Goal: Information Seeking & Learning: Find specific fact

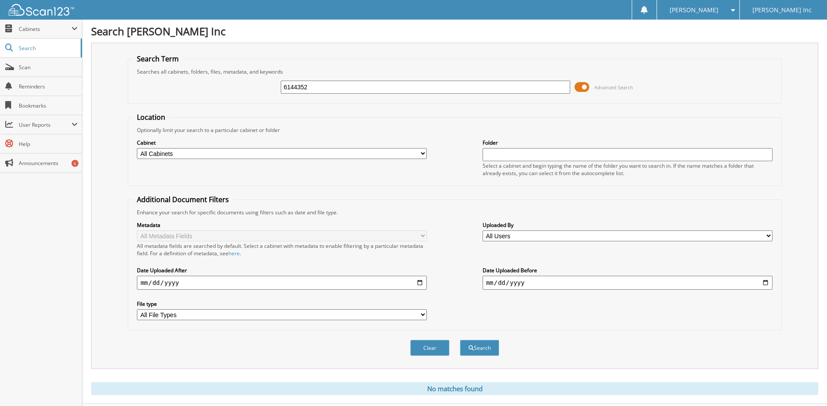
scroll to position [20, 0]
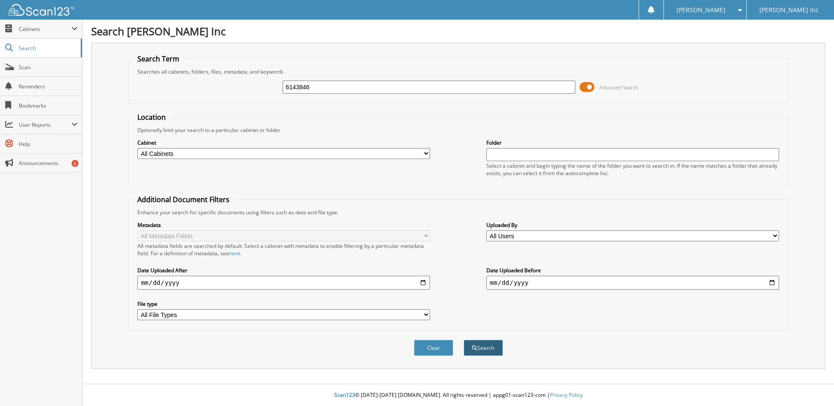
type input "6143846"
click at [470, 345] on button "Search" at bounding box center [483, 348] width 39 height 16
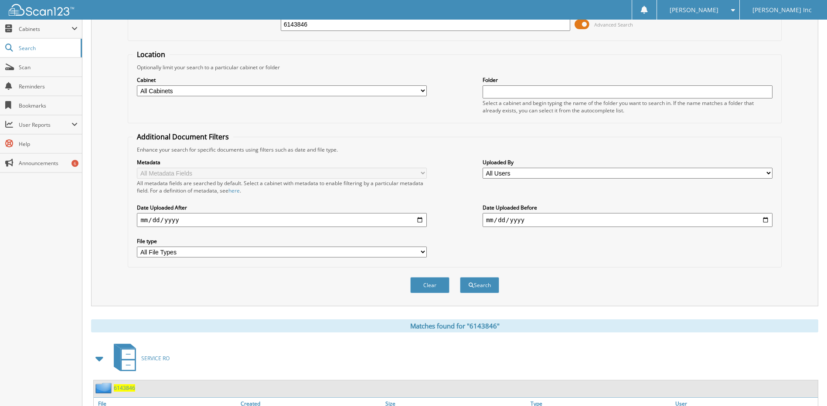
scroll to position [130, 0]
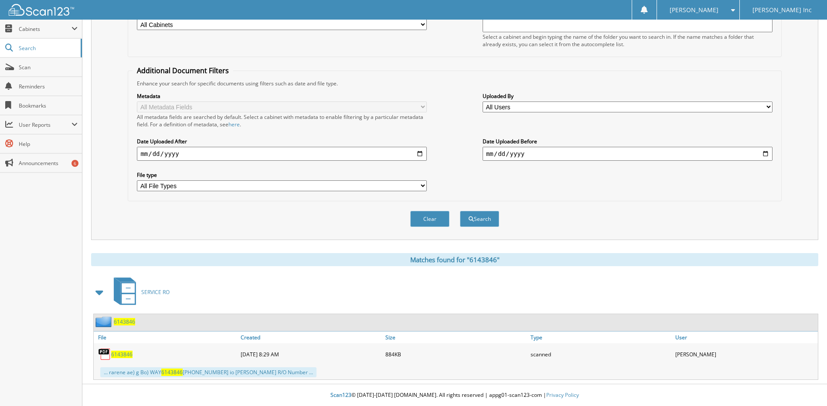
click at [116, 358] on div "6143846" at bounding box center [166, 354] width 145 height 17
click at [119, 355] on span "6143846" at bounding box center [121, 354] width 21 height 7
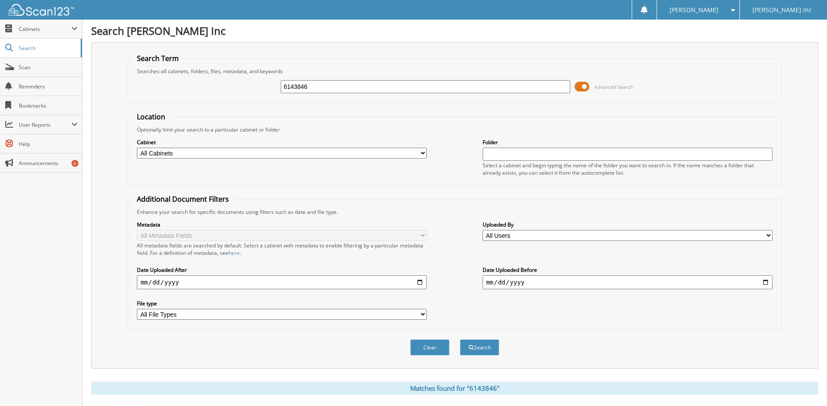
scroll to position [0, 0]
drag, startPoint x: 309, startPoint y: 87, endPoint x: 269, endPoint y: 95, distance: 41.1
click at [269, 95] on div "6143846 Advanced Search" at bounding box center [455, 87] width 644 height 24
type input "6144601"
click at [460, 340] on button "Search" at bounding box center [479, 348] width 39 height 16
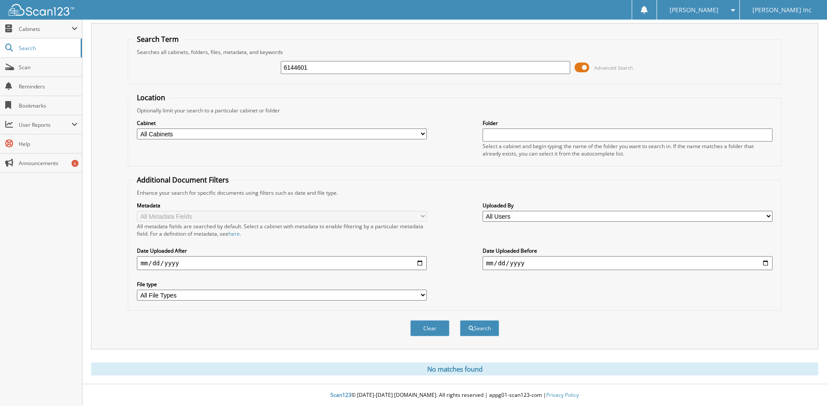
drag, startPoint x: 294, startPoint y: 72, endPoint x: 256, endPoint y: 87, distance: 41.3
click at [259, 86] on form "Search Term Searches all cabinets, folders, files, metadata, and keywords 61446…" at bounding box center [455, 190] width 654 height 312
type input "6144181"
click at [460, 321] on button "Search" at bounding box center [479, 329] width 39 height 16
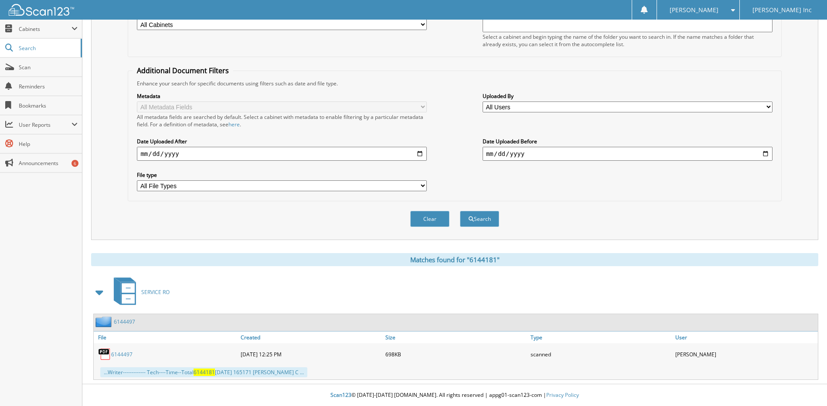
scroll to position [130, 0]
click at [119, 353] on link "6144497" at bounding box center [121, 354] width 21 height 7
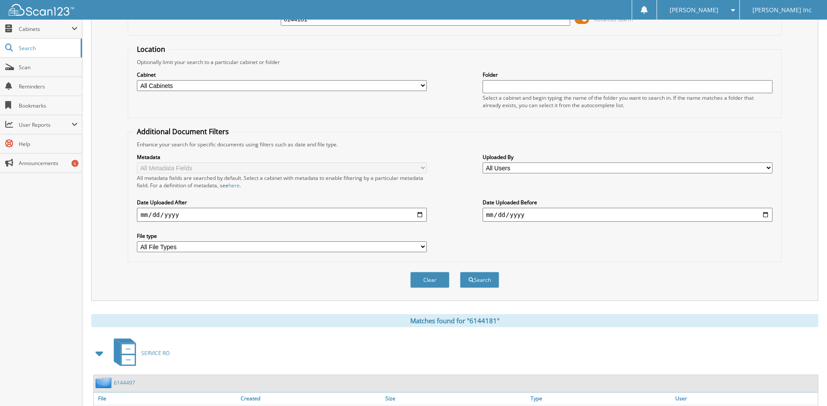
scroll to position [0, 0]
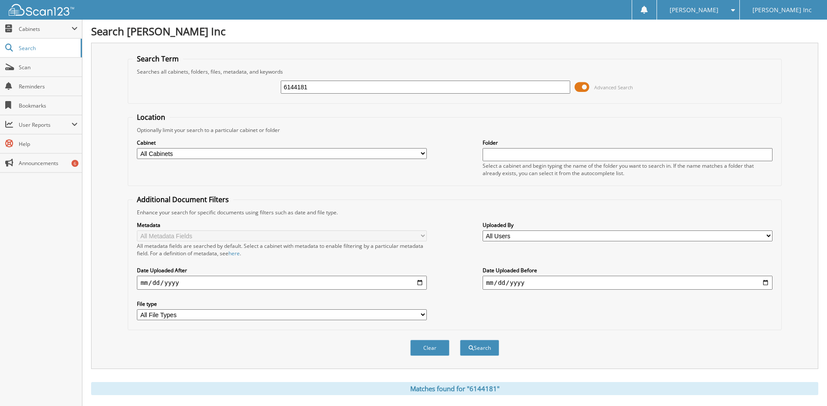
drag, startPoint x: 309, startPoint y: 84, endPoint x: 265, endPoint y: 87, distance: 44.1
click at [266, 87] on div "6144181 Advanced Search" at bounding box center [455, 87] width 644 height 24
type input "6144471"
click at [460, 340] on button "Search" at bounding box center [479, 348] width 39 height 16
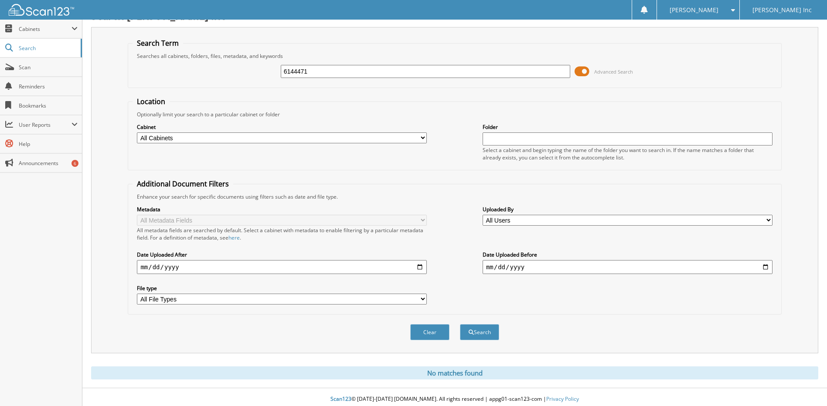
scroll to position [20, 0]
